Goal: Task Accomplishment & Management: Complete application form

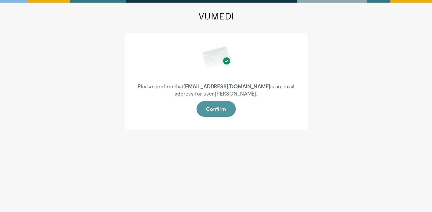
click at [217, 113] on button "Confirm" at bounding box center [215, 109] width 39 height 16
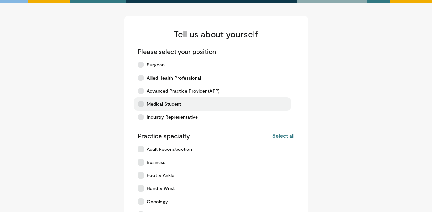
click at [139, 102] on icon at bounding box center [141, 104] width 7 height 7
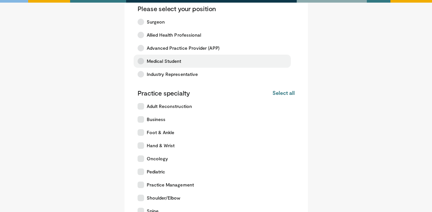
scroll to position [46, 0]
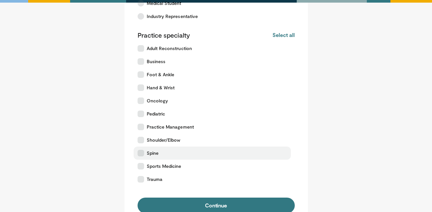
click at [140, 155] on icon at bounding box center [141, 153] width 7 height 7
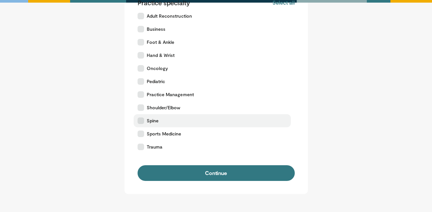
scroll to position [134, 0]
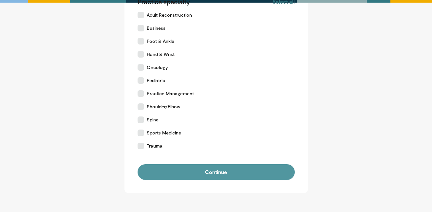
click at [165, 170] on button "Continue" at bounding box center [216, 172] width 157 height 16
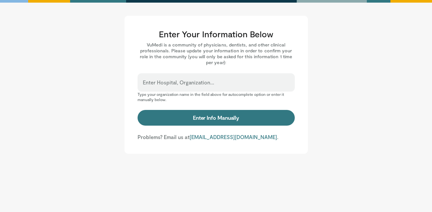
click at [204, 81] on div "Enter Hospital, Organization..." at bounding box center [216, 82] width 157 height 18
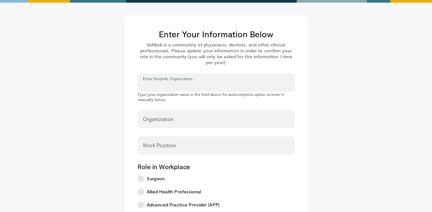
click at [202, 85] on input "Enter Hospital, Organization..." at bounding box center [216, 85] width 147 height 7
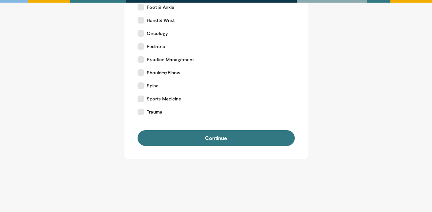
scroll to position [180, 0]
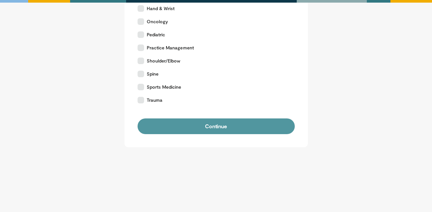
click at [184, 125] on button "Continue" at bounding box center [216, 127] width 157 height 16
